Goal: Information Seeking & Learning: Learn about a topic

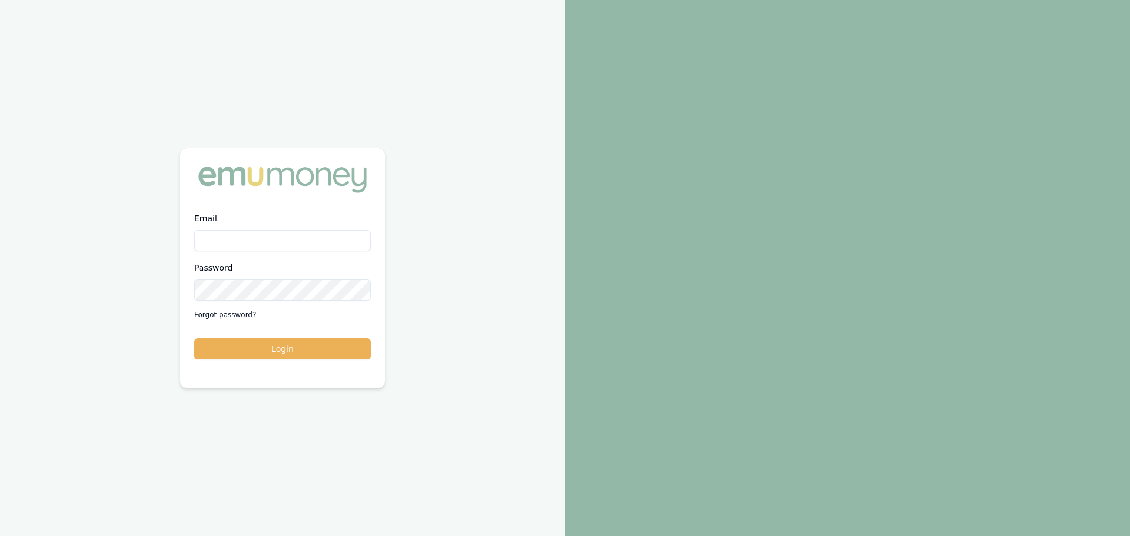
click at [248, 242] on input "Email" at bounding box center [282, 240] width 177 height 21
type input "brad.hearns@emumoney.com.au"
click at [194, 338] on button "Login" at bounding box center [282, 348] width 177 height 21
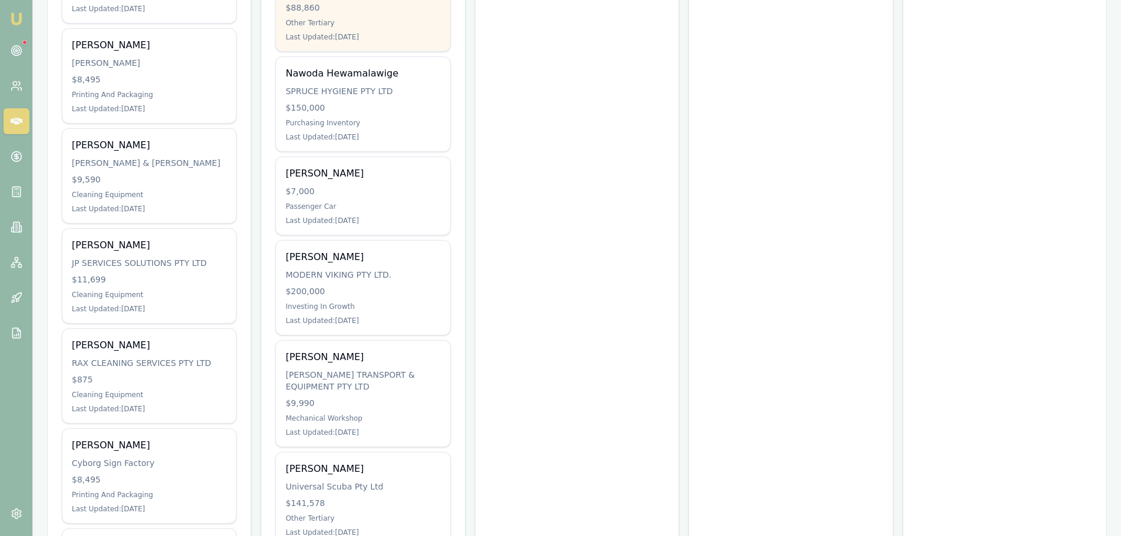
scroll to position [530, 0]
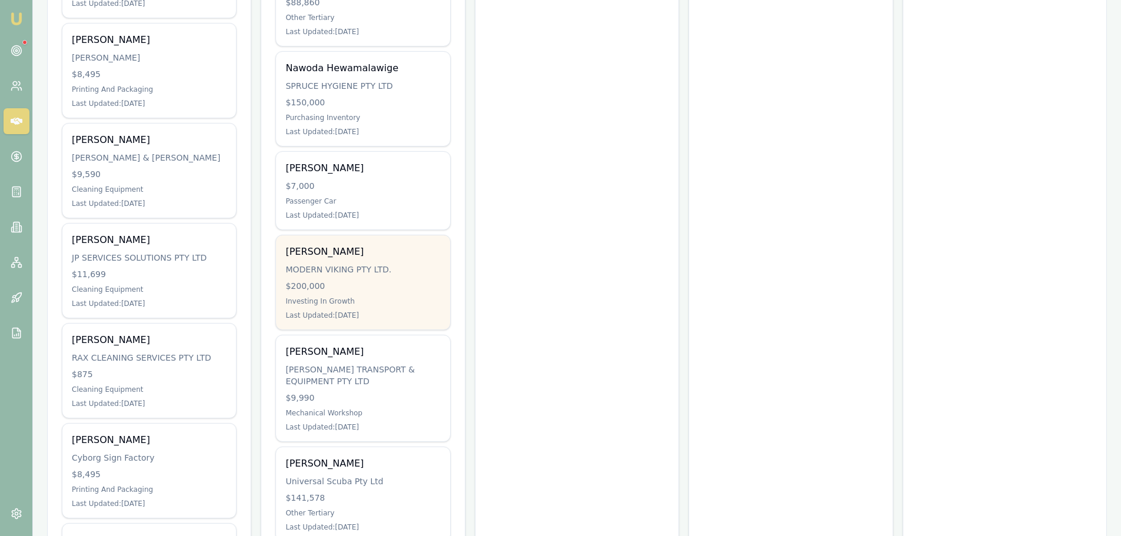
click at [351, 281] on div "Shakeel Mahommed MODERN VIKING PTY LTD. $200,000 Investing In Growth Last Updat…" at bounding box center [363, 282] width 174 height 94
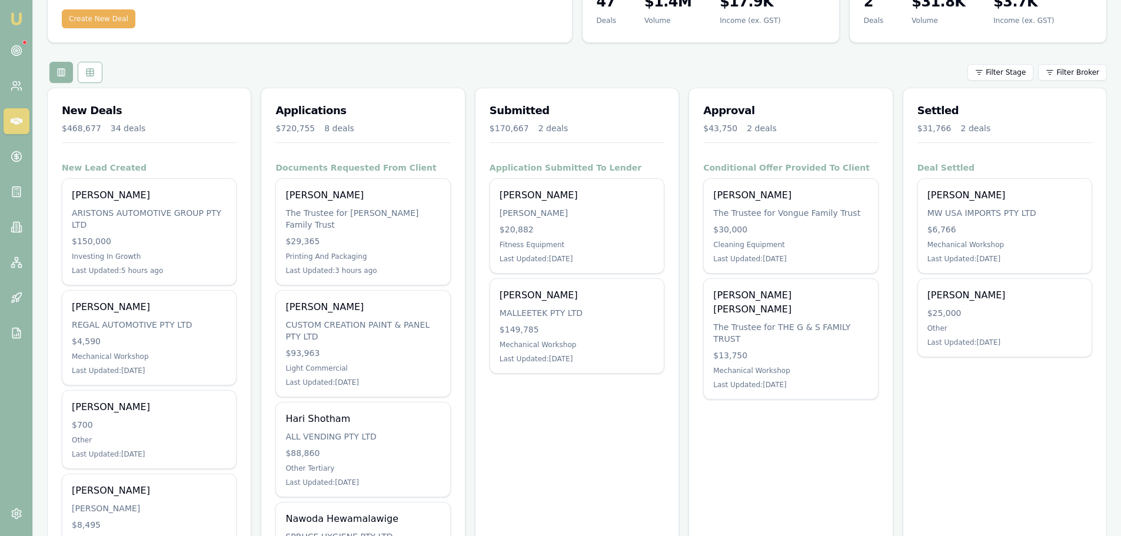
scroll to position [0, 0]
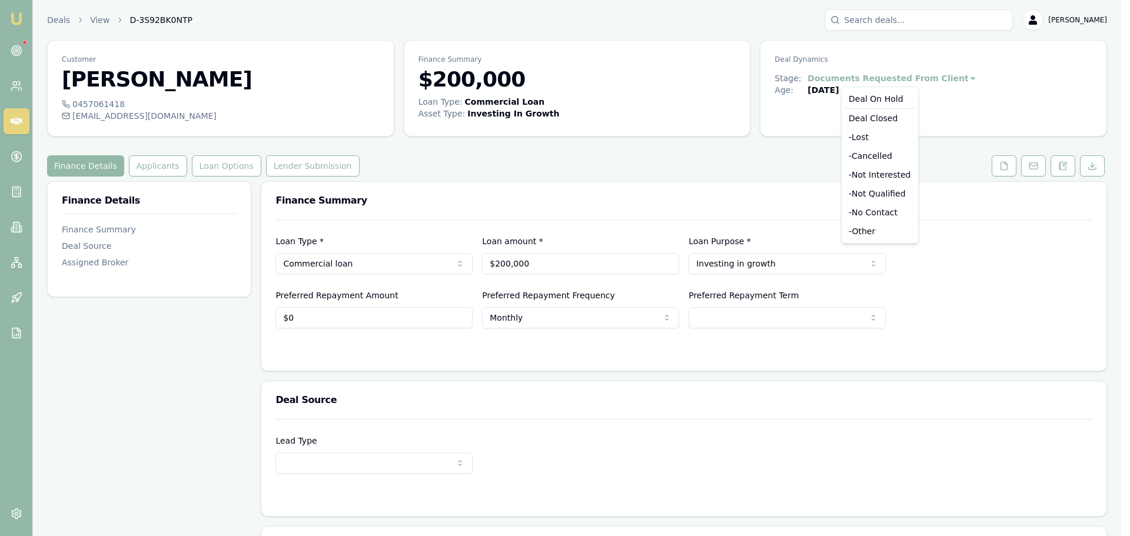
click at [897, 76] on html "Emu Broker Deals View D-3S92BK0NTP [PERSON_NAME] Toggle Menu Customer [PERSON_N…" at bounding box center [565, 268] width 1130 height 536
click at [864, 159] on div "- Cancelled" at bounding box center [880, 156] width 72 height 19
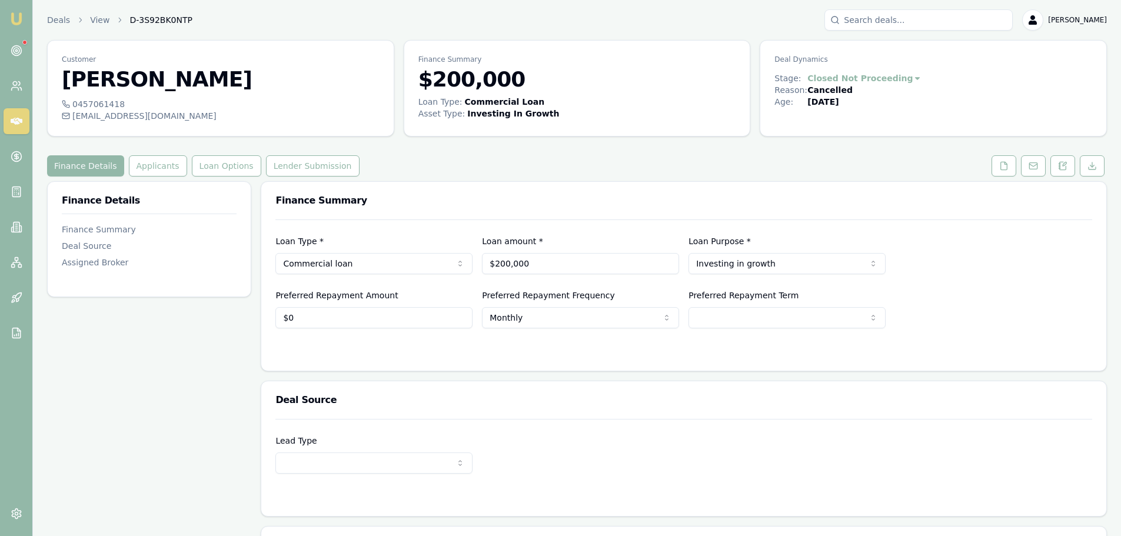
click at [9, 128] on link at bounding box center [17, 121] width 26 height 26
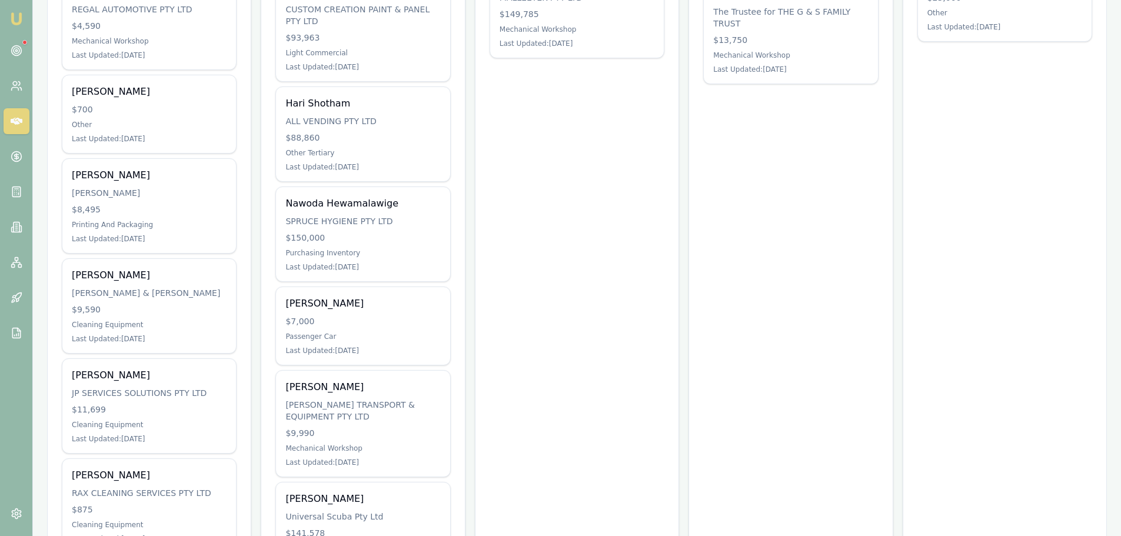
scroll to position [412, 0]
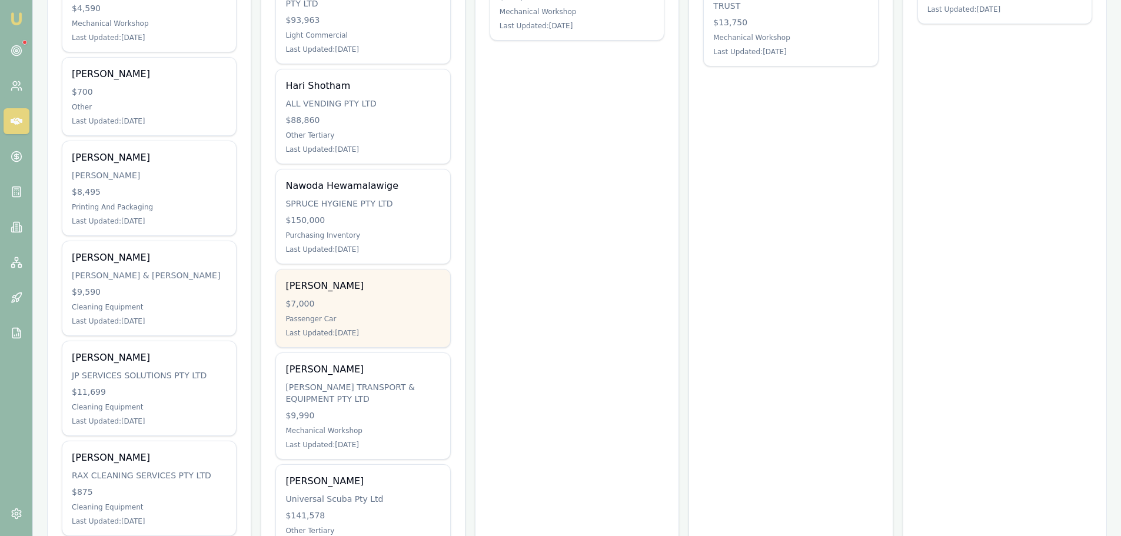
click at [327, 298] on div "$7,000" at bounding box center [362, 304] width 155 height 12
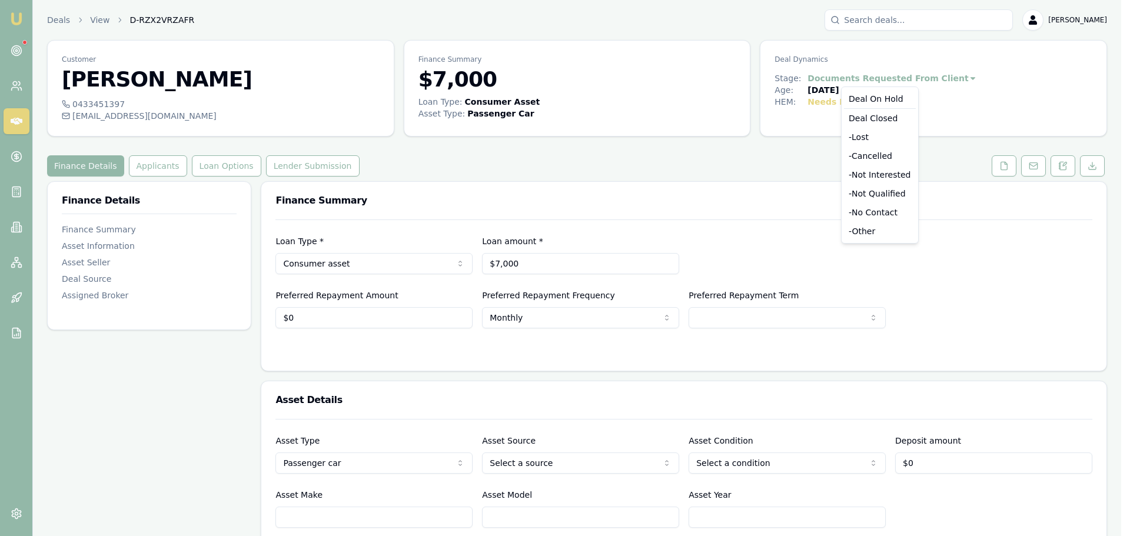
click at [860, 81] on html "Emu Broker Deals View D-RZX2VRZAFR Brad Hearns Toggle Menu Customer Jordan Fry …" at bounding box center [565, 268] width 1130 height 536
drag, startPoint x: 8, startPoint y: 125, endPoint x: 8, endPoint y: 119, distance: 6.5
click at [8, 125] on html "Emu Broker Deals View D-RZX2VRZAFR Brad Hearns Toggle Menu Customer Jordan Fry …" at bounding box center [565, 268] width 1130 height 536
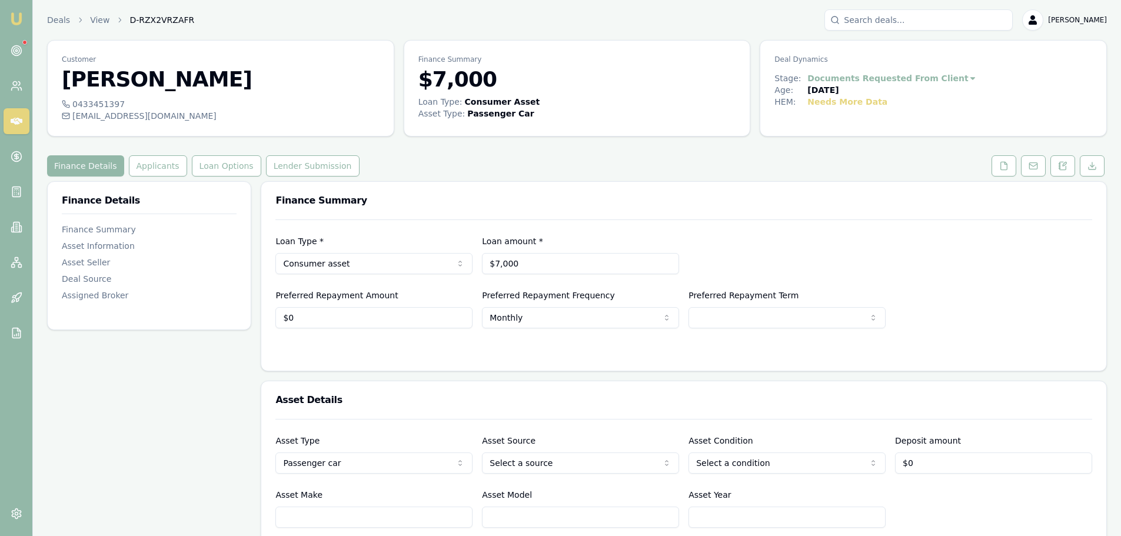
drag, startPoint x: 8, startPoint y: 123, endPoint x: 18, endPoint y: 126, distance: 10.4
click at [9, 122] on link at bounding box center [17, 121] width 26 height 26
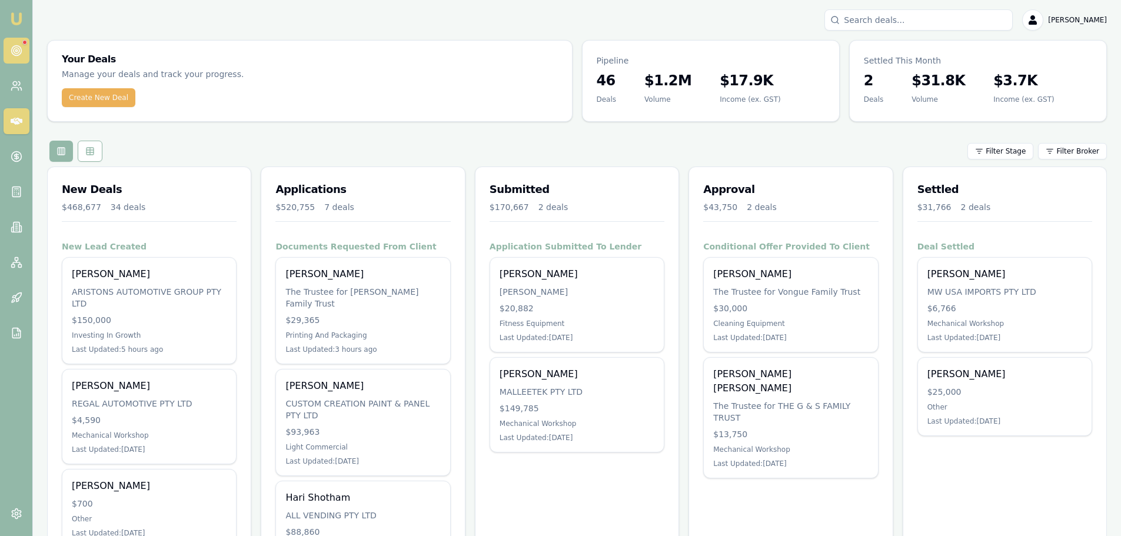
click at [14, 46] on circle at bounding box center [16, 51] width 10 height 10
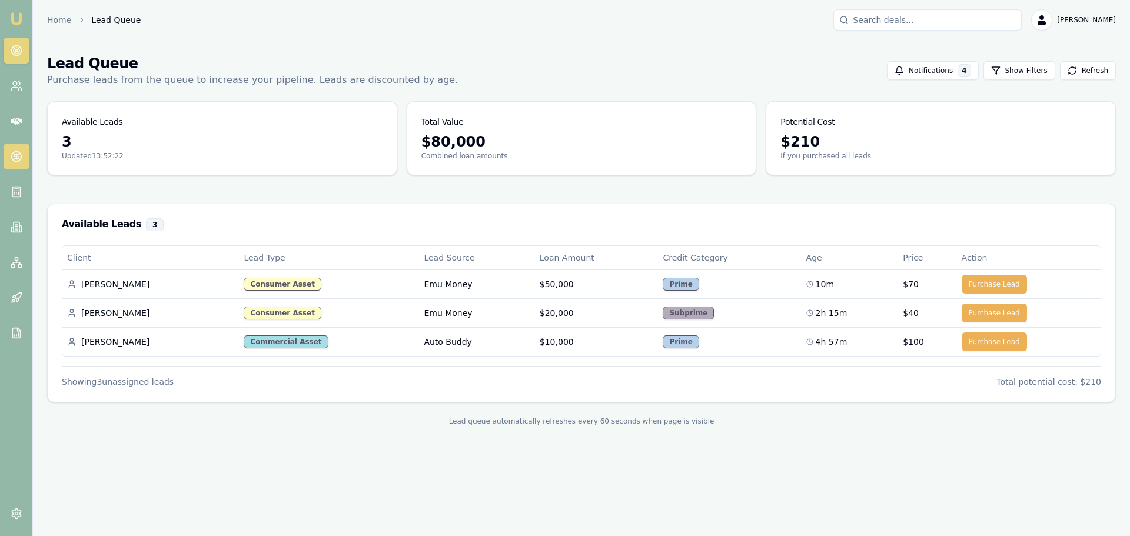
click at [17, 152] on icon at bounding box center [17, 157] width 12 height 12
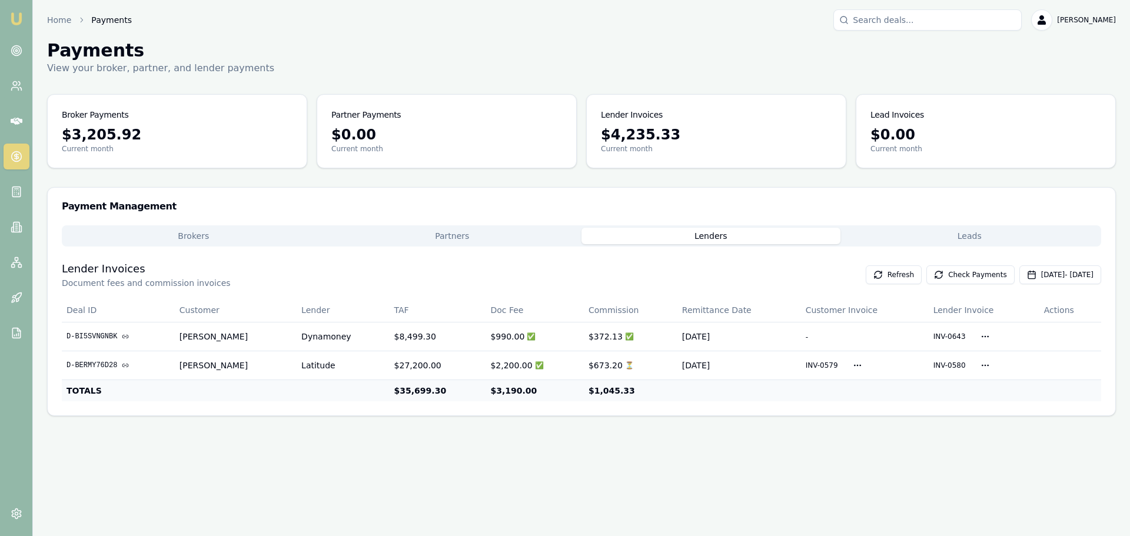
click at [720, 231] on button "Lenders" at bounding box center [710, 236] width 259 height 16
click at [15, 117] on icon at bounding box center [17, 121] width 12 height 12
